Goal: Information Seeking & Learning: Learn about a topic

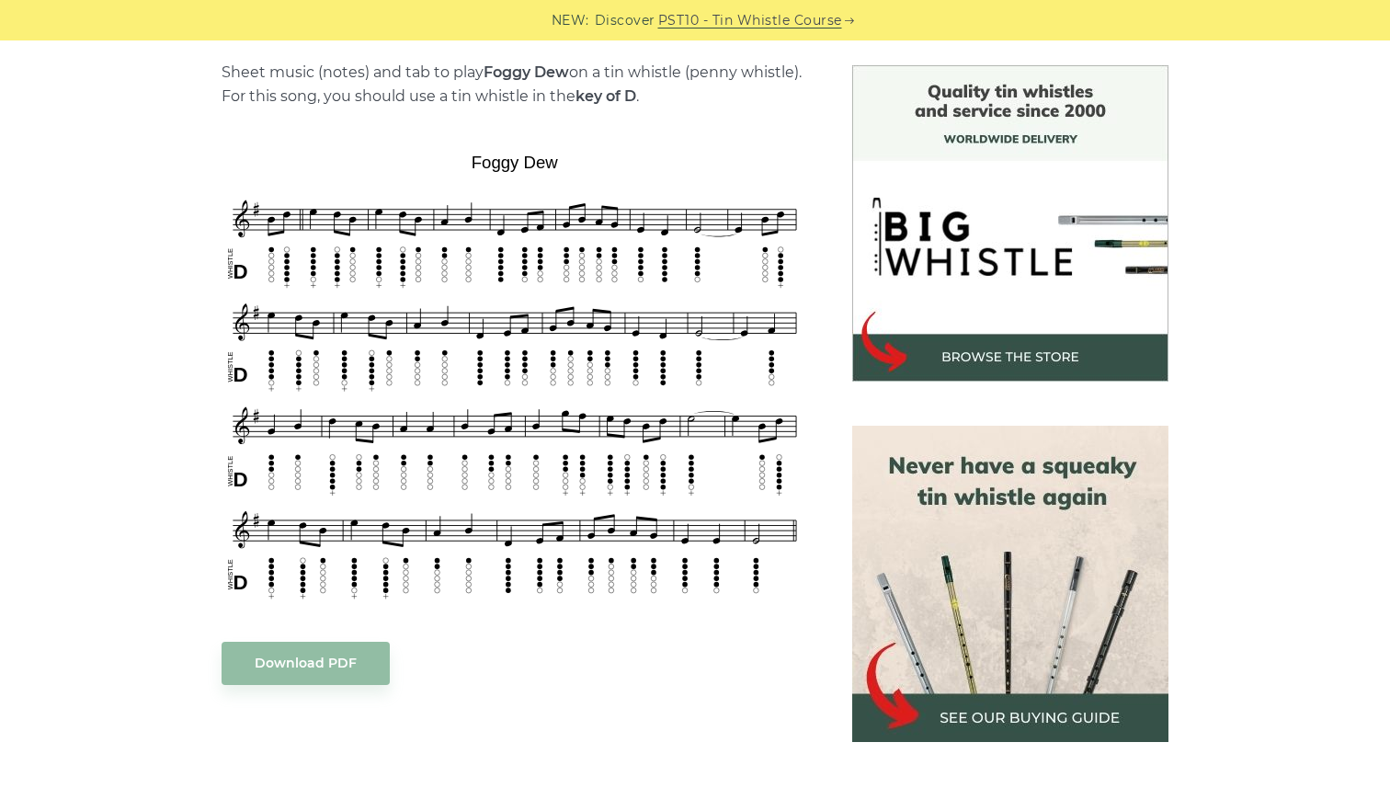
scroll to position [323, 0]
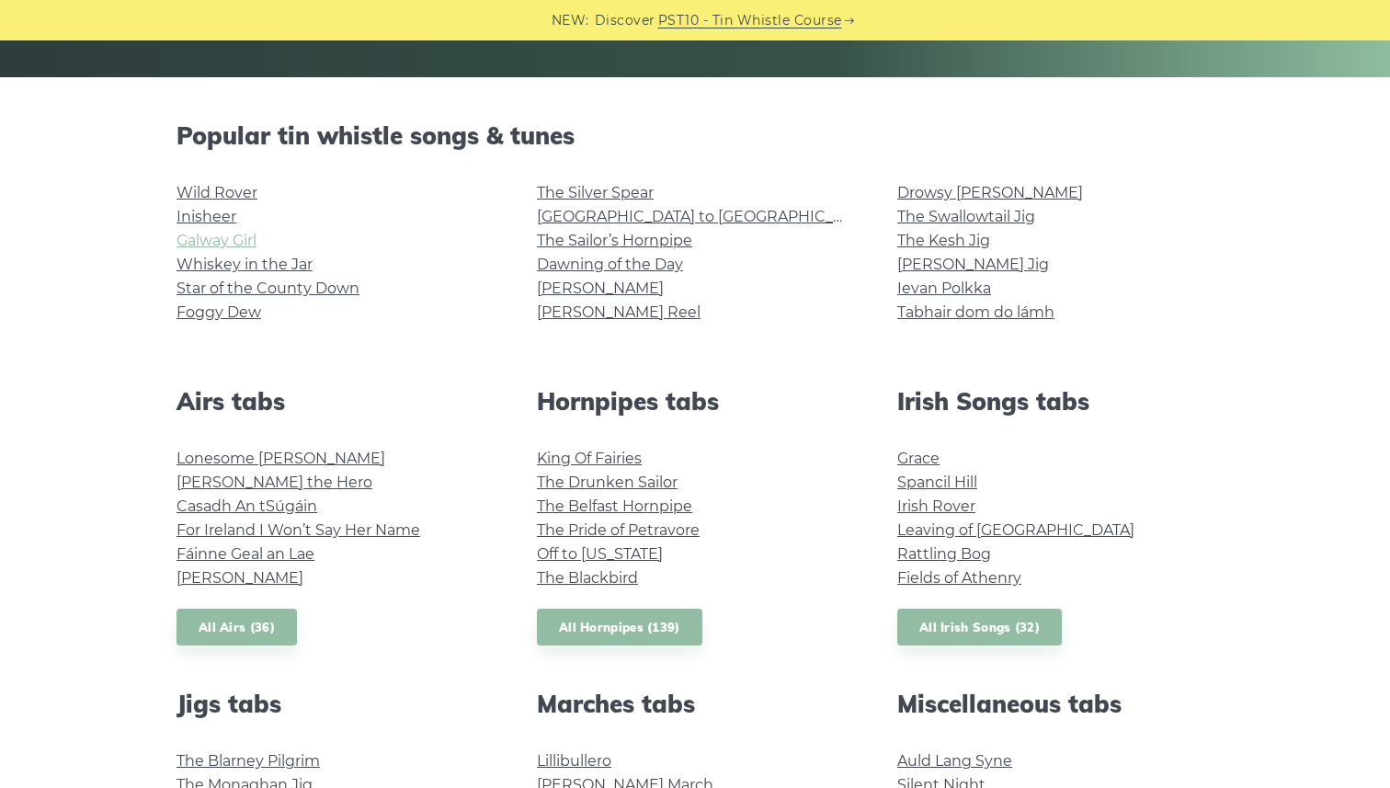
click at [209, 234] on link "Galway Girl" at bounding box center [216, 240] width 80 height 17
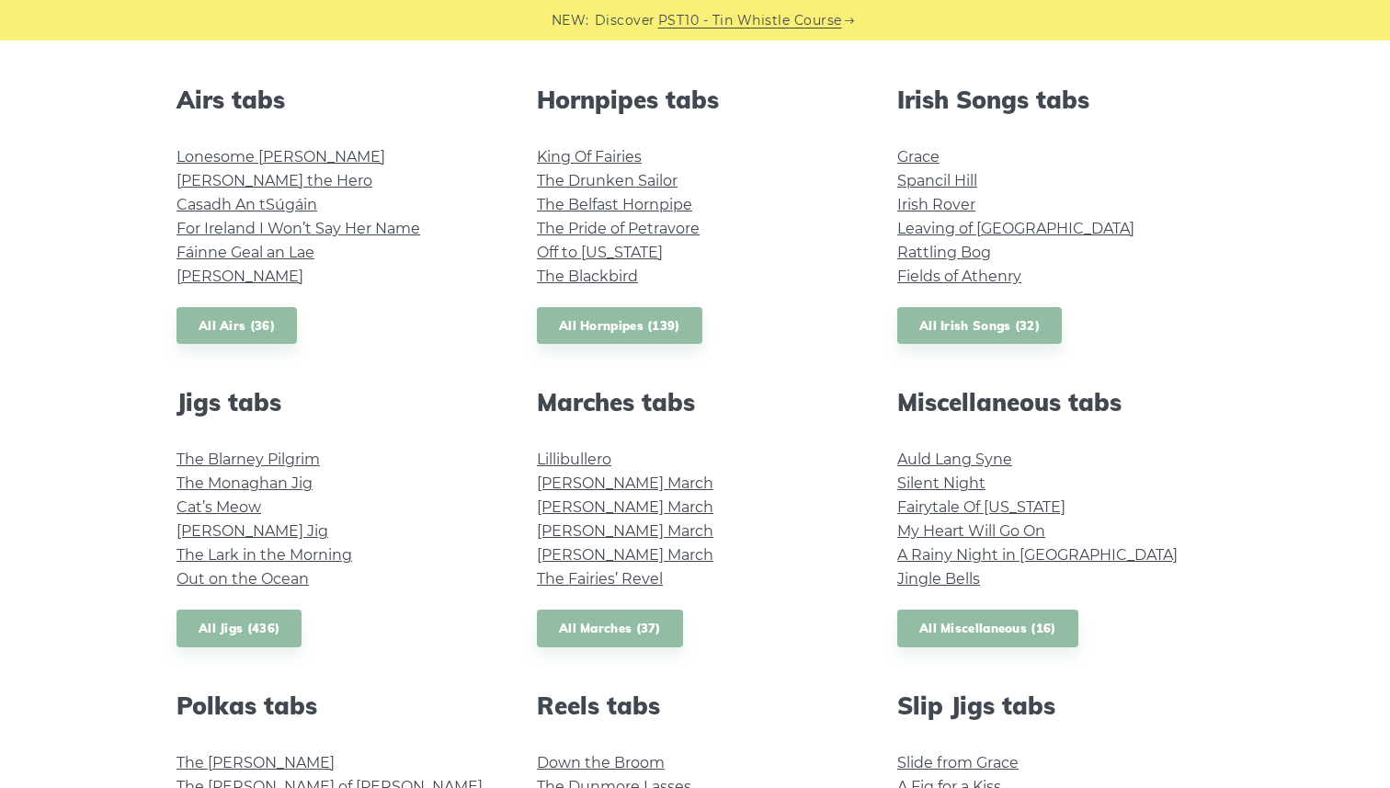
scroll to position [713, 0]
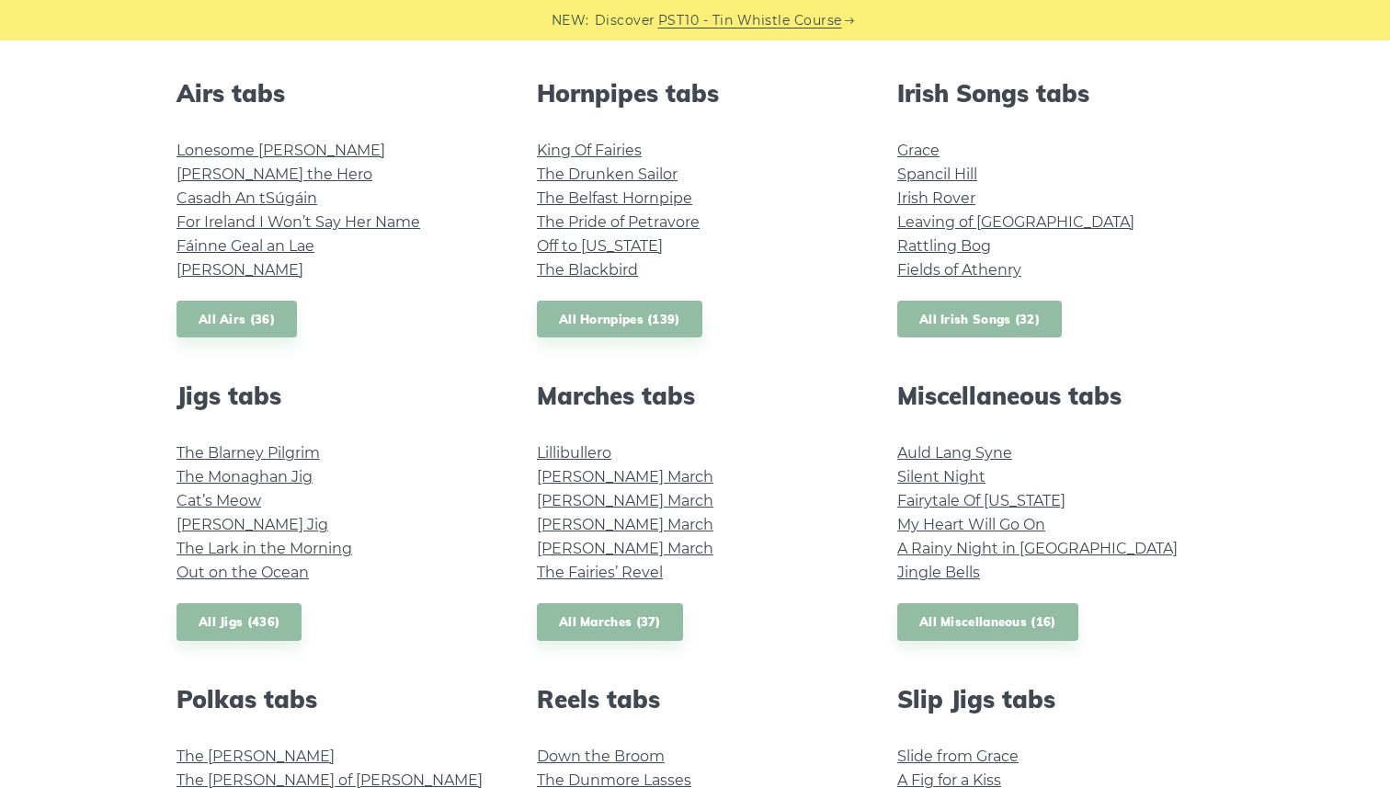
click at [928, 329] on link "All Irish Songs (32)" at bounding box center [979, 320] width 165 height 38
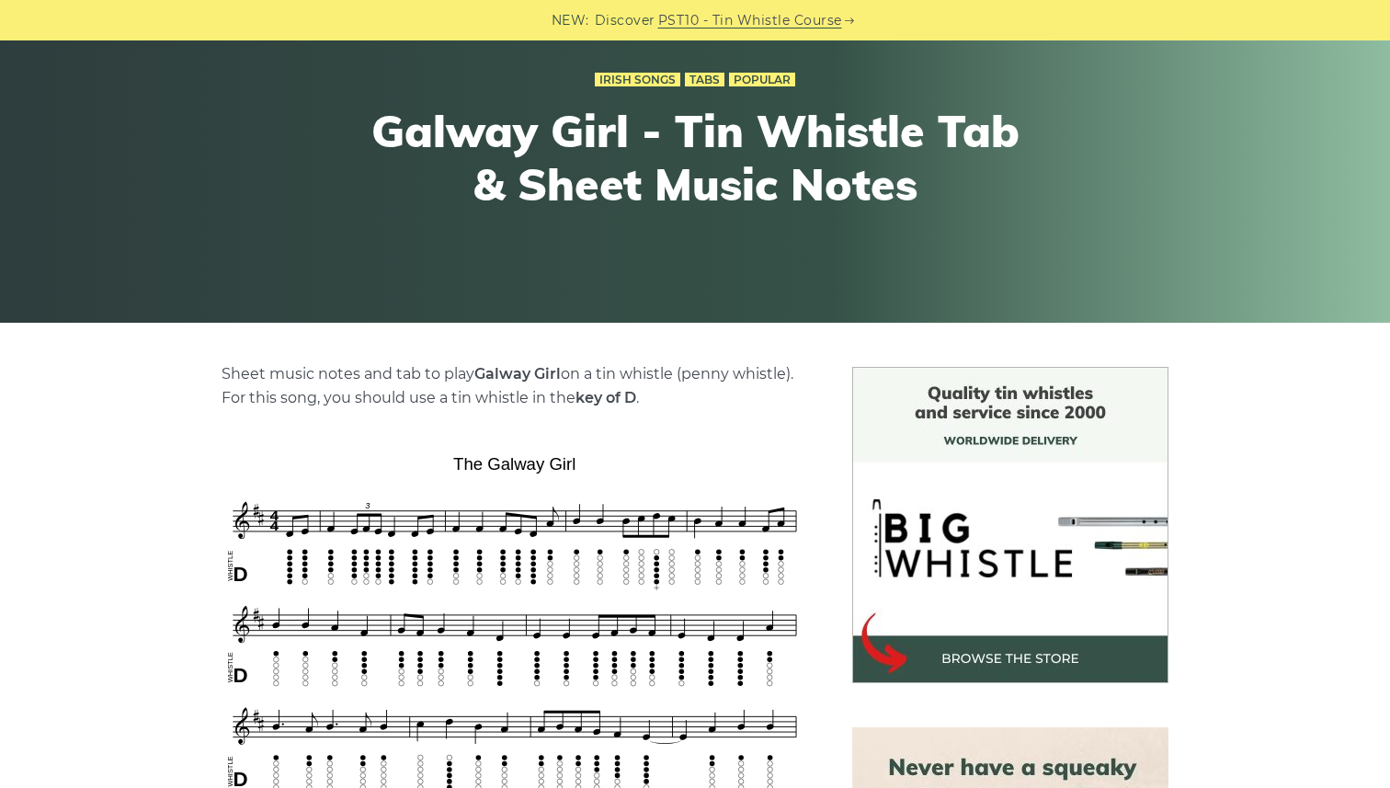
scroll to position [165, 0]
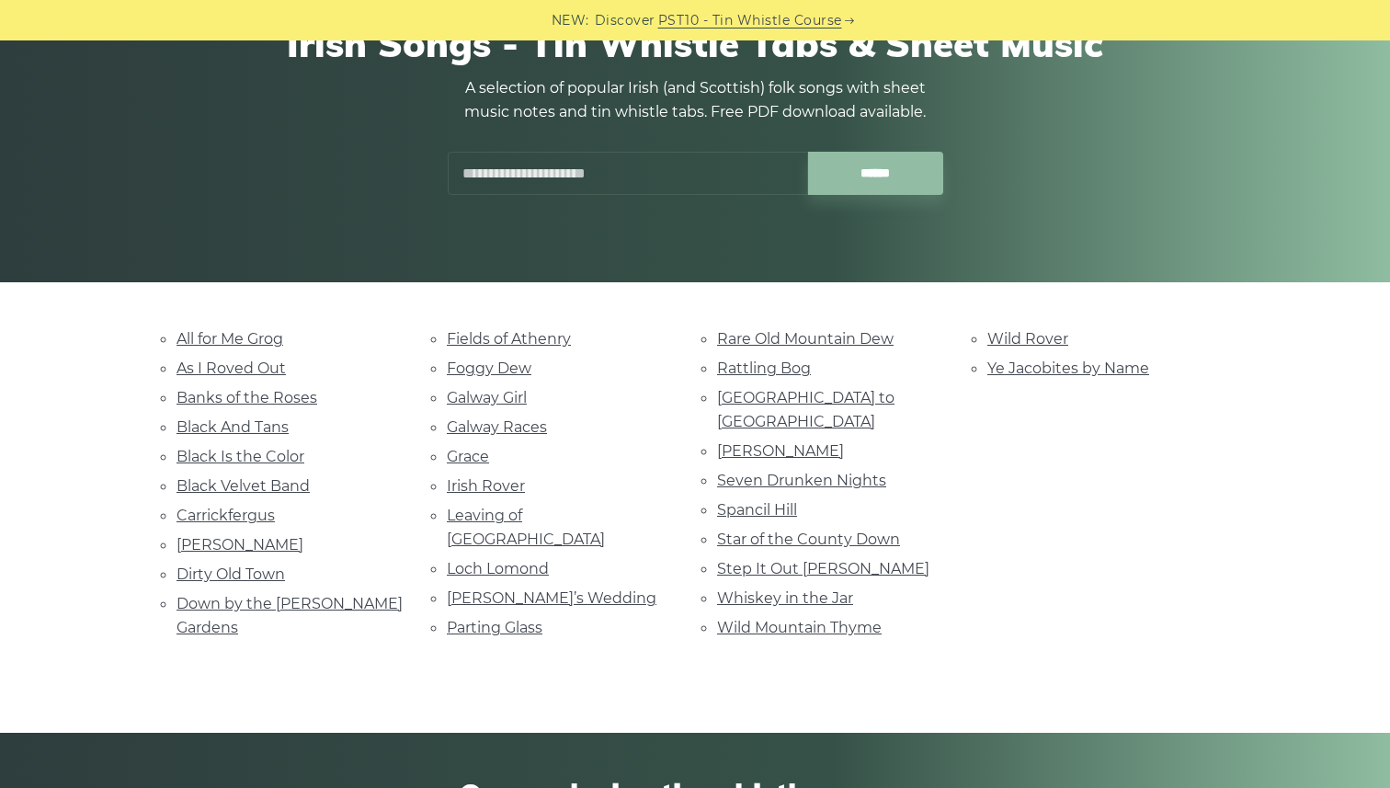
scroll to position [205, 0]
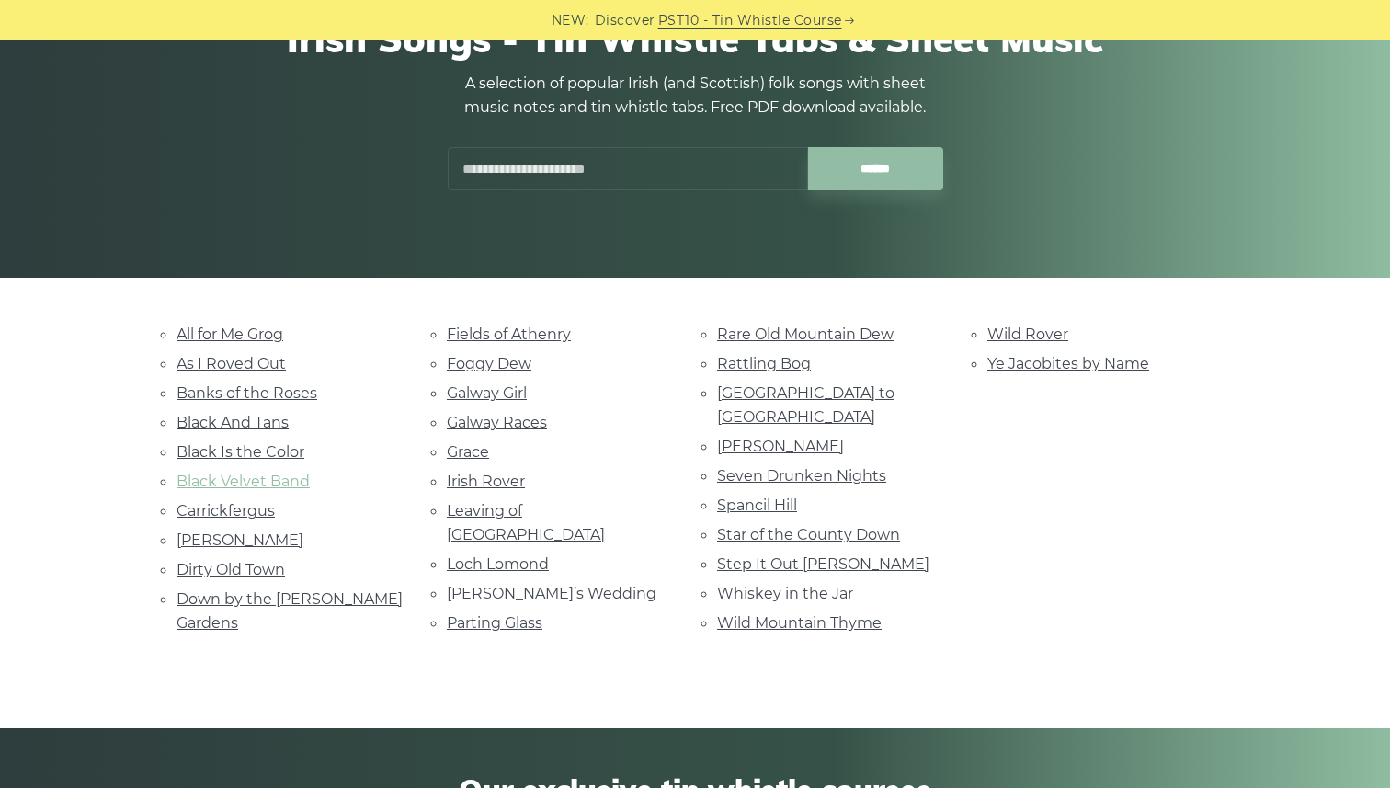
click at [179, 478] on link "Black Velvet Band" at bounding box center [242, 480] width 133 height 17
click at [222, 417] on link "Black And Tans" at bounding box center [232, 422] width 112 height 17
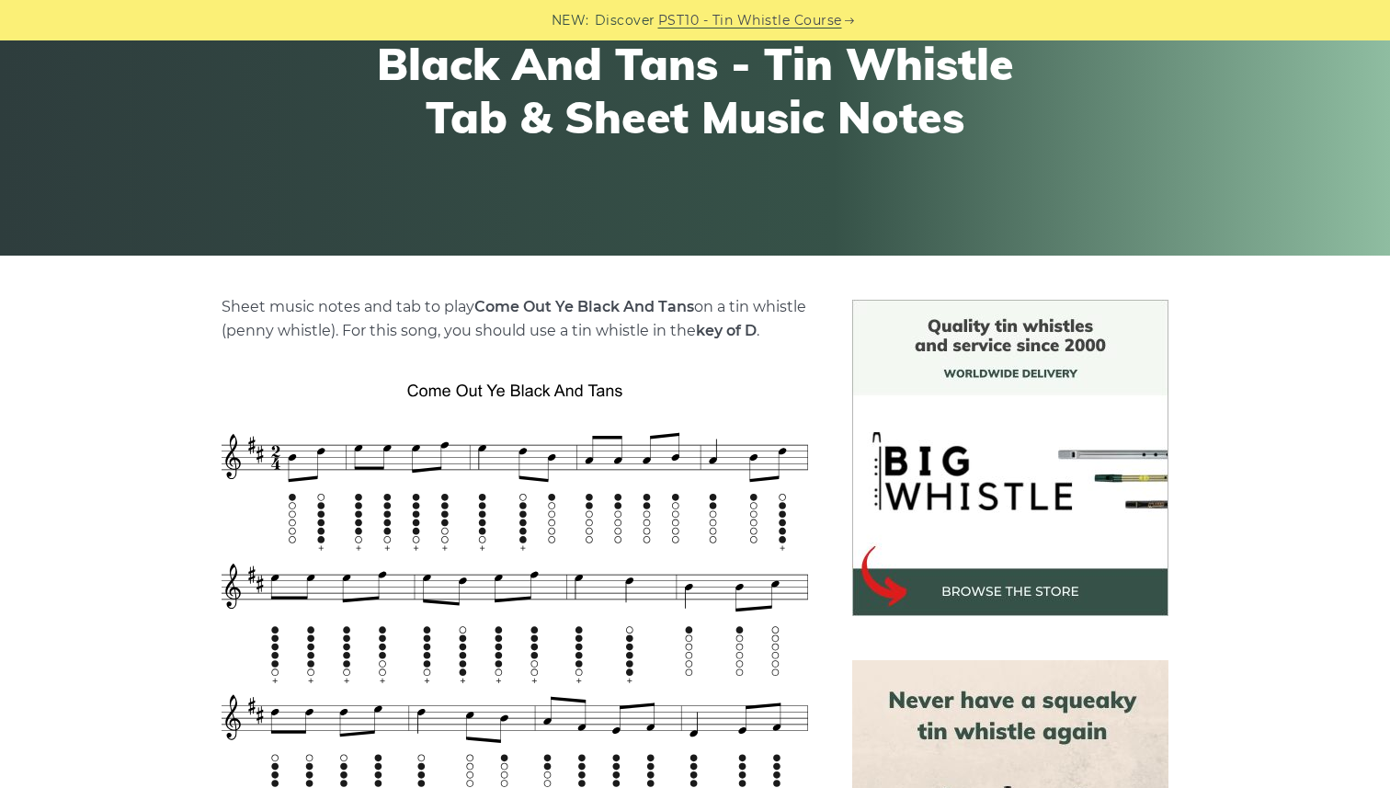
scroll to position [228, 0]
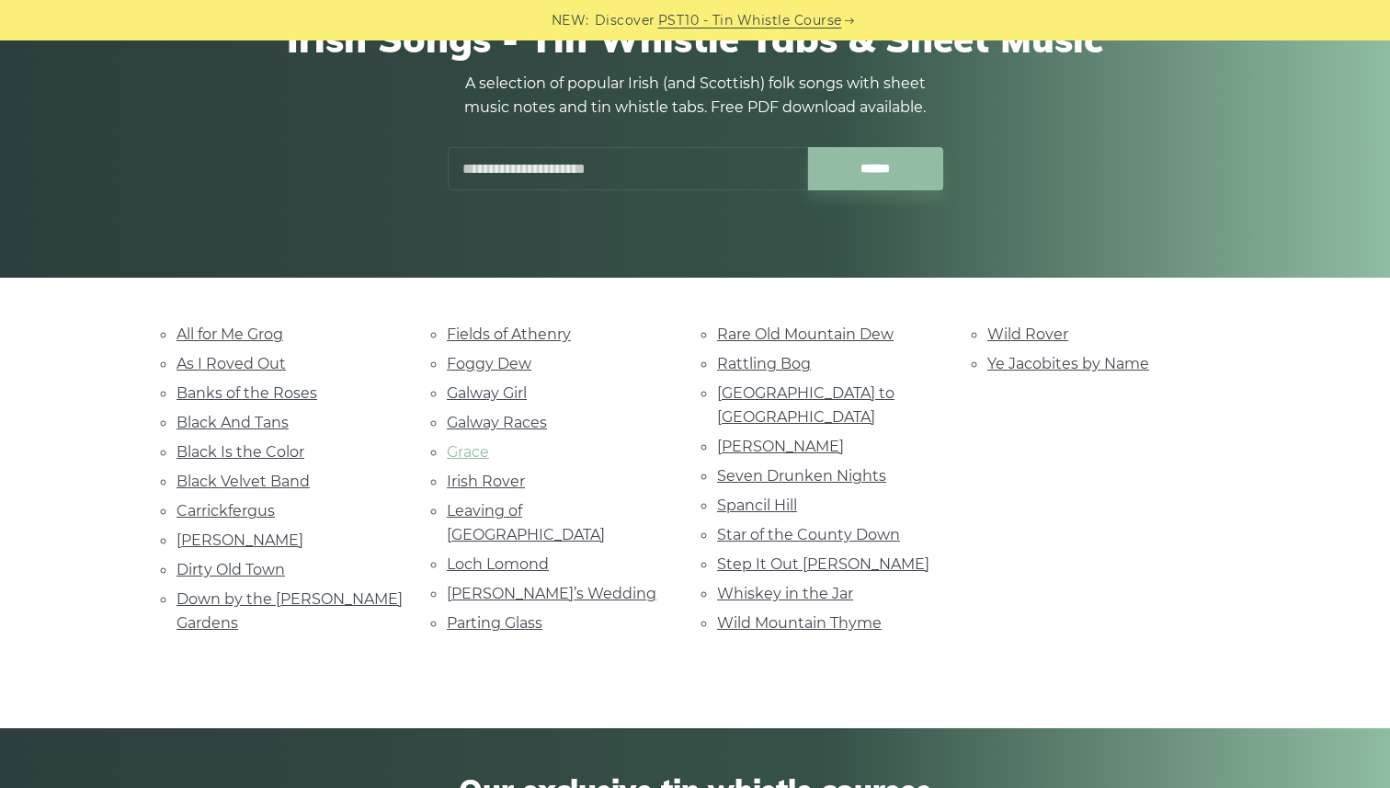
click at [454, 443] on link "Grace" at bounding box center [468, 451] width 42 height 17
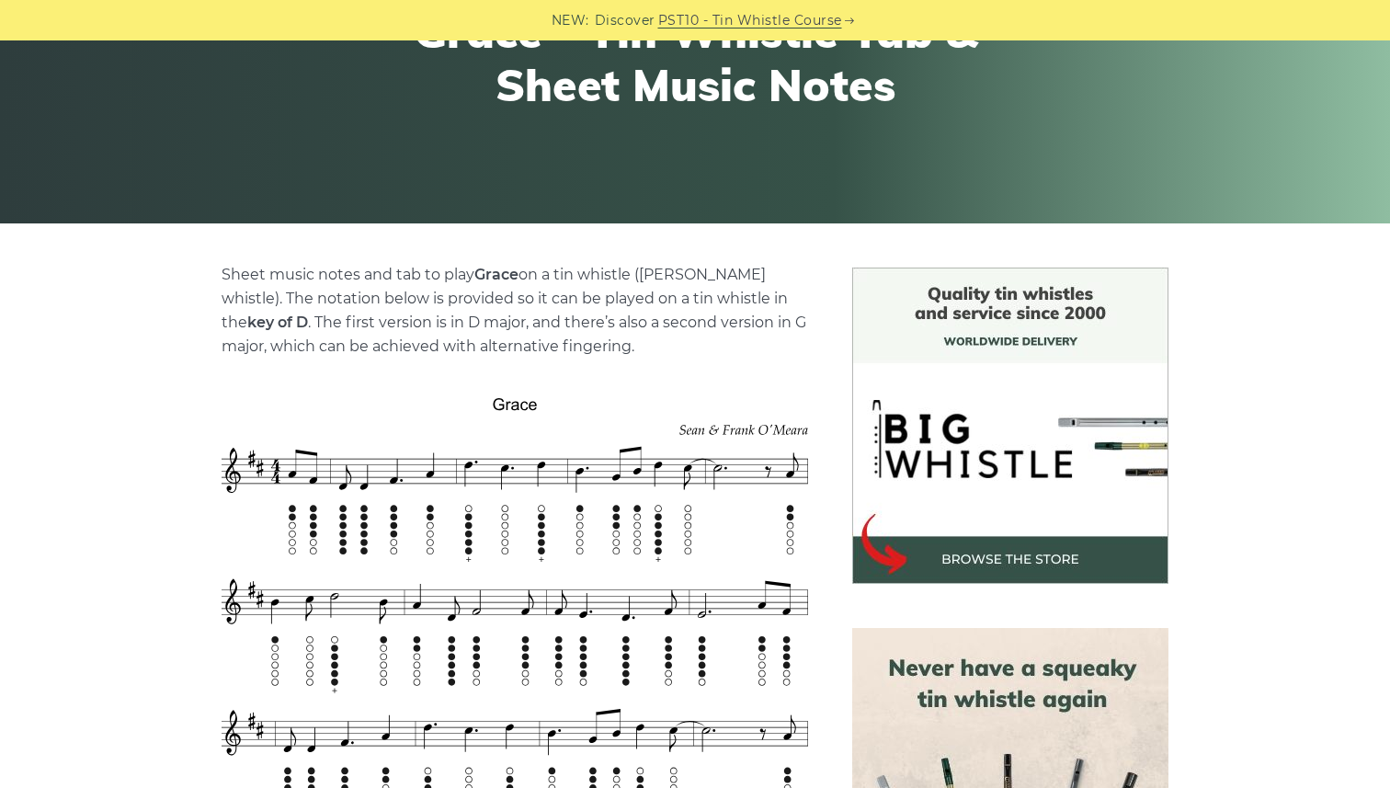
scroll to position [262, 0]
